Goal: Communication & Community: Answer question/provide support

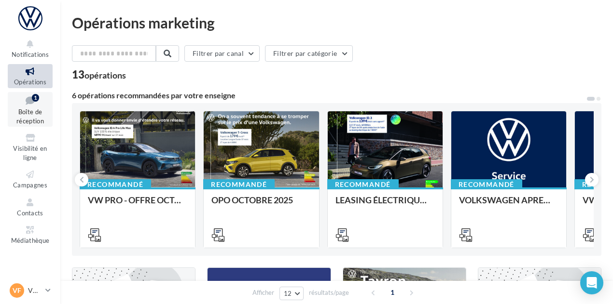
click at [34, 106] on icon at bounding box center [30, 100] width 39 height 13
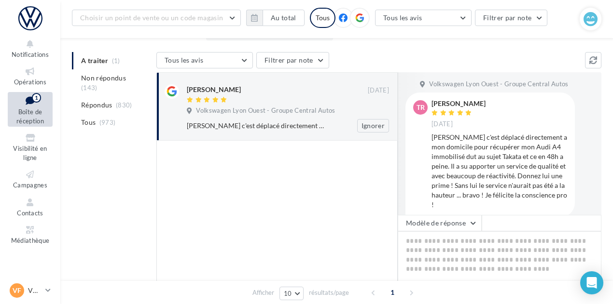
scroll to position [95, 0]
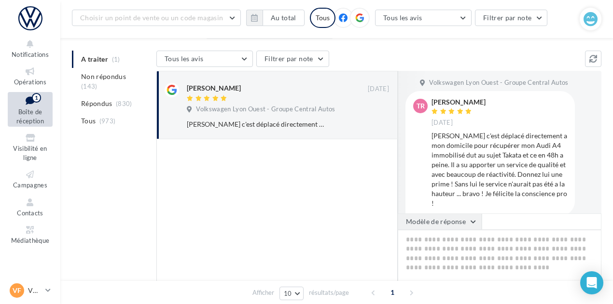
click at [447, 217] on button "Modèle de réponse" at bounding box center [440, 222] width 84 height 16
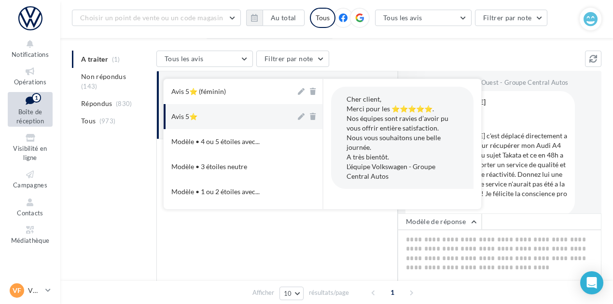
click at [269, 118] on button "Avis 5⭐" at bounding box center [230, 116] width 132 height 25
type textarea "**********"
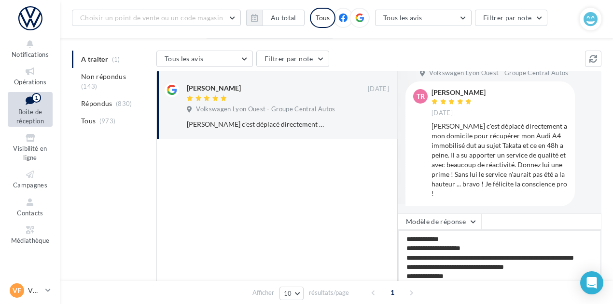
scroll to position [168, 0]
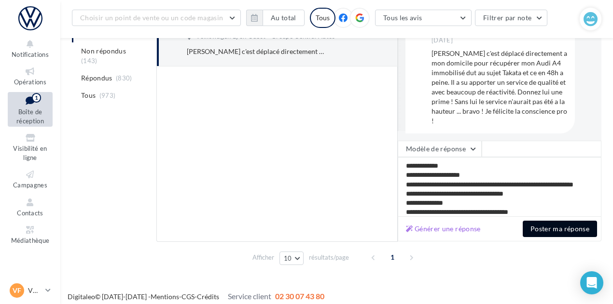
click at [540, 224] on button "Poster ma réponse" at bounding box center [560, 229] width 74 height 16
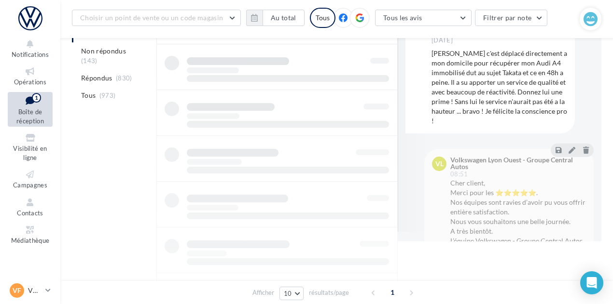
scroll to position [105, 0]
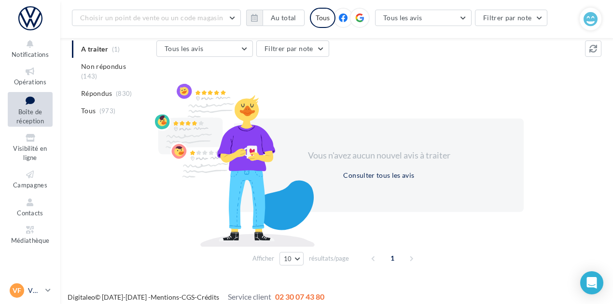
click at [44, 290] on link "VF VW Francheville vw-fra-gru" at bounding box center [30, 291] width 45 height 18
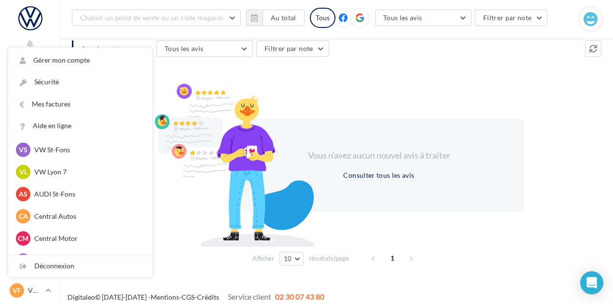
scroll to position [119, 0]
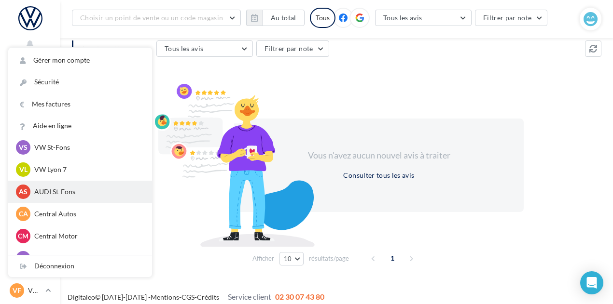
click at [66, 194] on p "AUDI St-Fons" at bounding box center [87, 192] width 106 height 10
